Goal: Check status: Check status

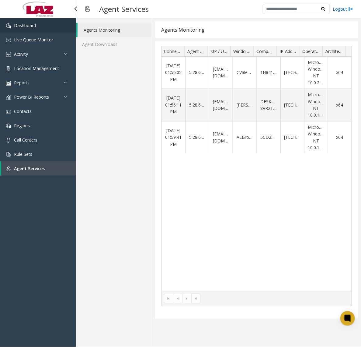
click at [28, 25] on span "Dashboard" at bounding box center [25, 26] width 22 height 6
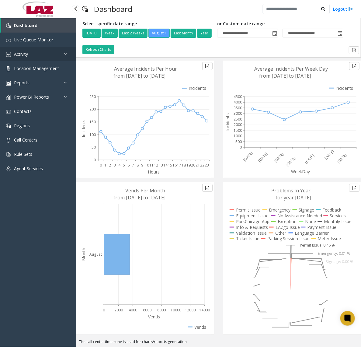
click at [31, 54] on link "Activity" at bounding box center [38, 54] width 76 height 14
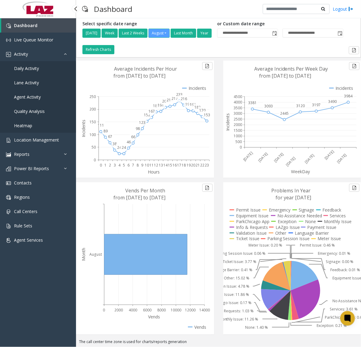
click at [26, 97] on span "Agent Activity" at bounding box center [27, 97] width 27 height 6
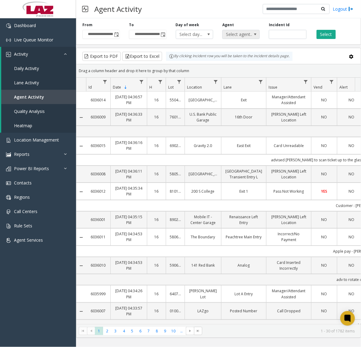
click at [247, 32] on span "Select agent..." at bounding box center [238, 34] width 30 height 9
type input "******"
click at [229, 70] on li "[PERSON_NAME]" at bounding box center [241, 66] width 36 height 8
click at [317, 33] on button "Select" at bounding box center [326, 34] width 19 height 9
